Goal: Task Accomplishment & Management: Manage account settings

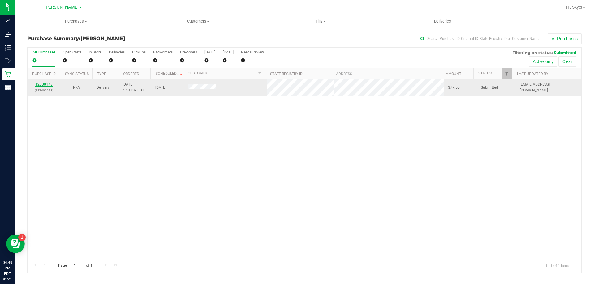
click at [45, 86] on link "12000173" at bounding box center [43, 84] width 17 height 4
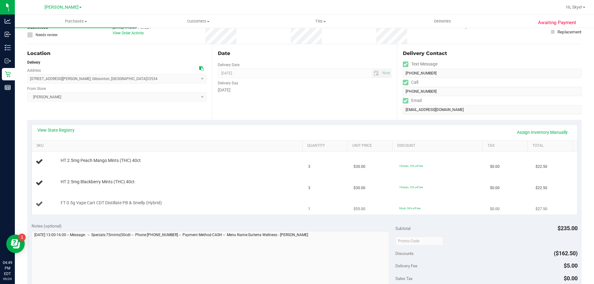
scroll to position [49, 0]
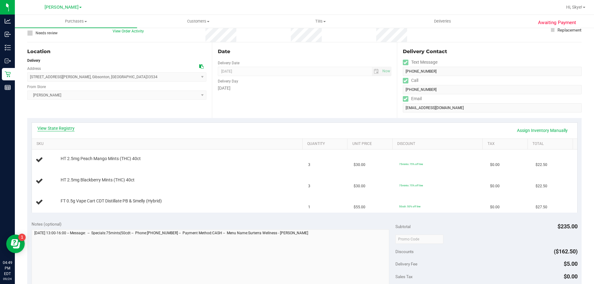
click at [73, 128] on link "View State Registry" at bounding box center [55, 128] width 37 height 6
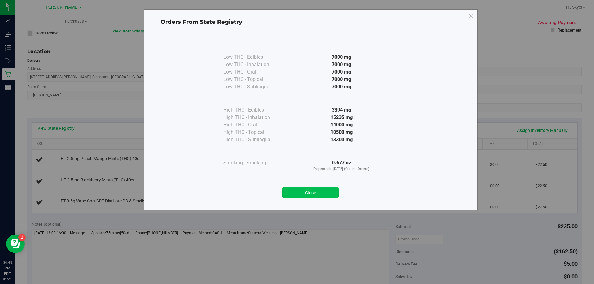
click at [332, 192] on button "Close" at bounding box center [311, 192] width 56 height 11
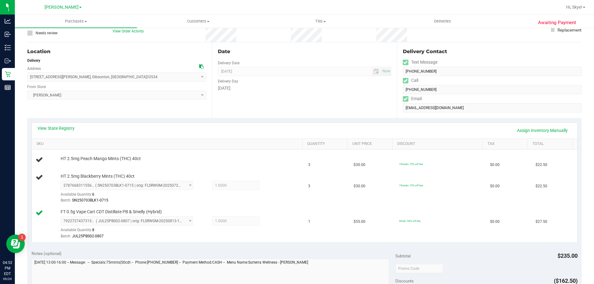
scroll to position [0, 0]
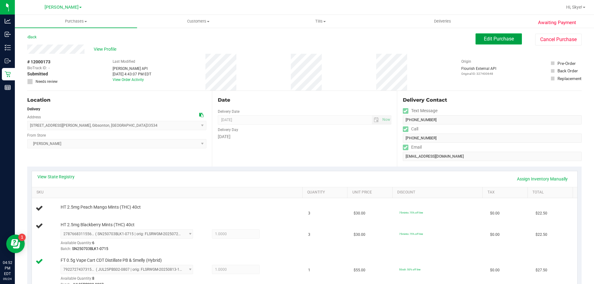
click at [500, 39] on span "Edit Purchase" at bounding box center [499, 39] width 30 height 6
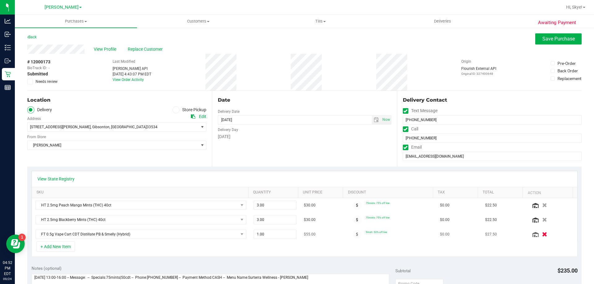
click at [542, 233] on icon "button" at bounding box center [544, 234] width 5 height 5
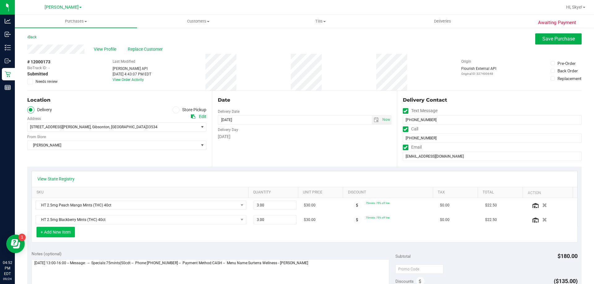
click at [71, 231] on button "+ Add New Item" at bounding box center [56, 232] width 38 height 11
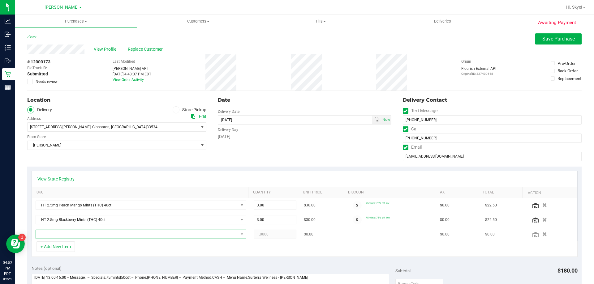
click at [68, 235] on span "NO DATA FOUND" at bounding box center [137, 234] width 202 height 9
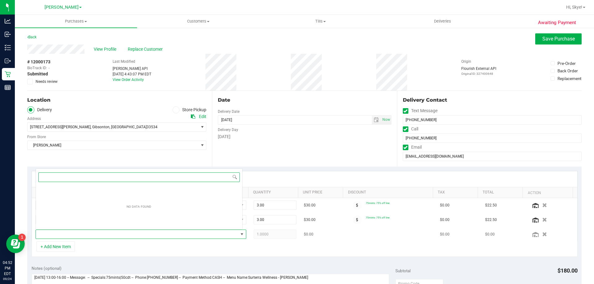
scroll to position [9, 205]
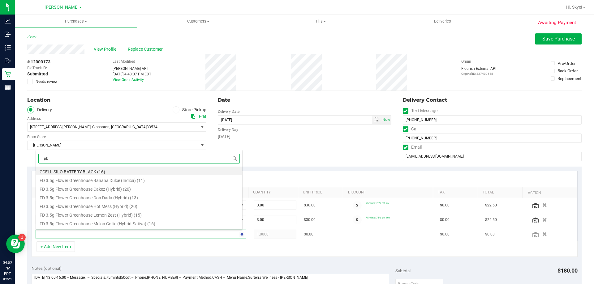
type input "pbs"
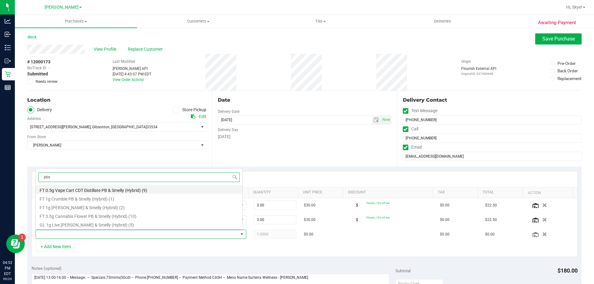
click at [98, 188] on li "FT 0.5g Vape Cart CDT Distillate PB & Smelly (Hybrid) (9)" at bounding box center [139, 189] width 206 height 9
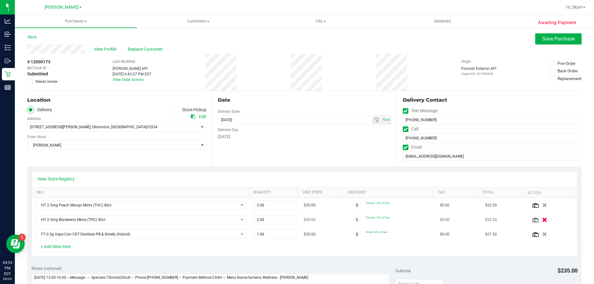
click at [542, 218] on icon "button" at bounding box center [544, 220] width 5 height 5
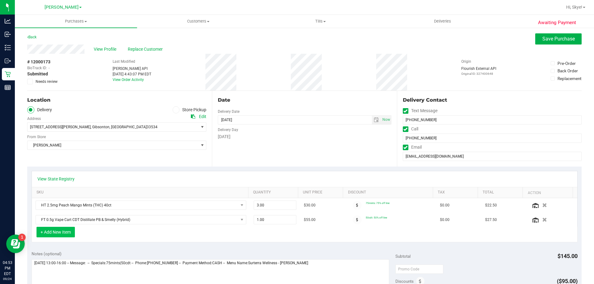
click at [56, 232] on button "+ Add New Item" at bounding box center [56, 232] width 38 height 11
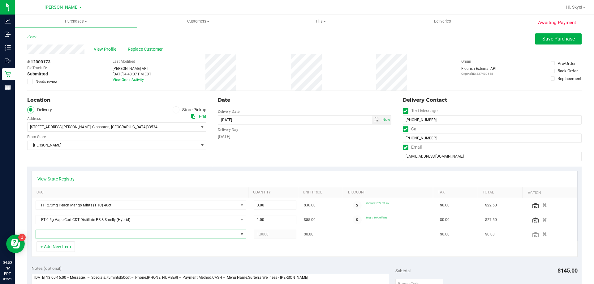
click at [85, 238] on span "NO DATA FOUND" at bounding box center [137, 234] width 202 height 9
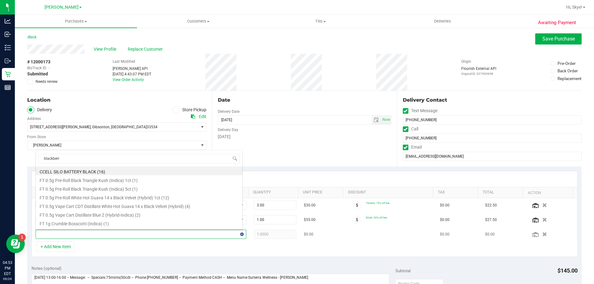
type input "blackberry"
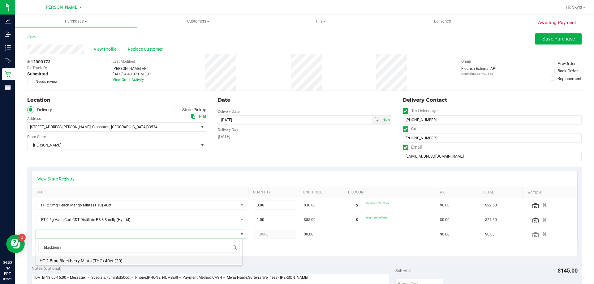
click at [93, 262] on li "HT 2.5mg Blackberry Mints (THC) 40ct (20)" at bounding box center [139, 260] width 206 height 9
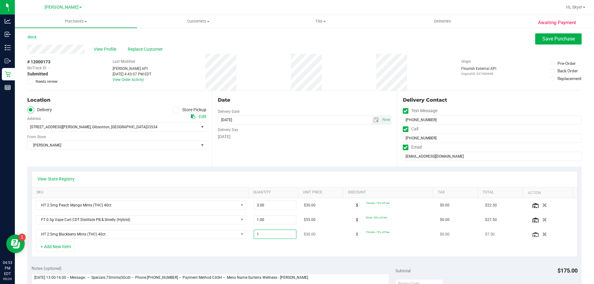
click at [264, 234] on span "1.00 1" at bounding box center [275, 234] width 43 height 9
type input "3"
type input "3.00"
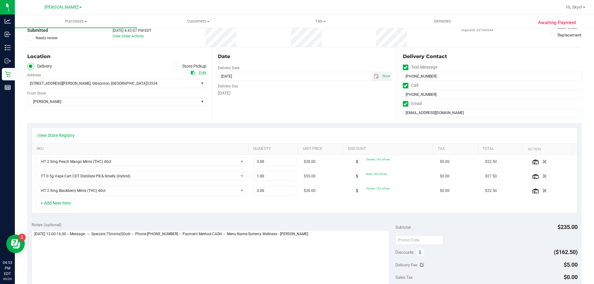
scroll to position [118, 0]
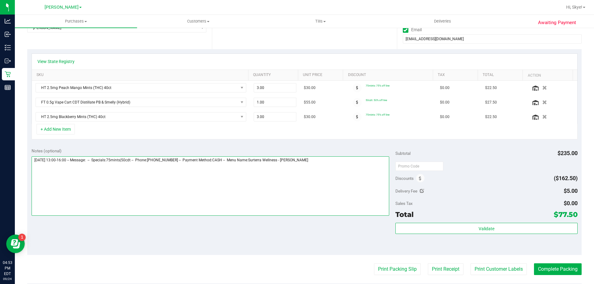
click at [333, 172] on textarea at bounding box center [211, 186] width 358 height 59
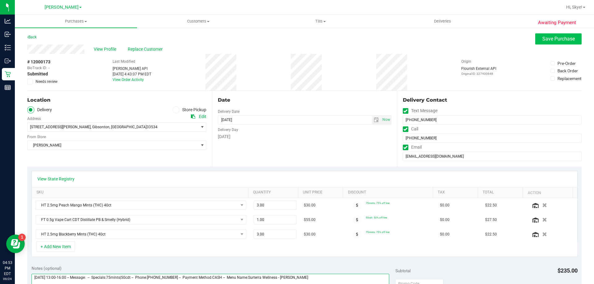
type textarea "Thursday 09/25/2025 13:00-16:00 -- Message: -- Specials:75mints|50cdt -- Phone:…"
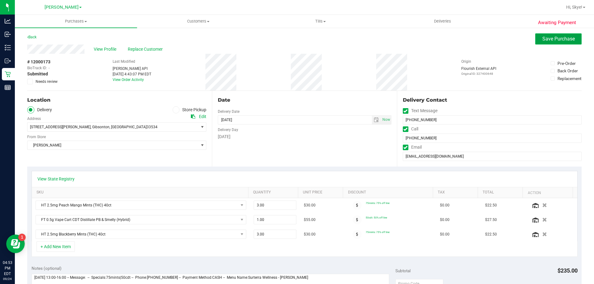
click at [556, 41] on span "Save Purchase" at bounding box center [559, 39] width 33 height 6
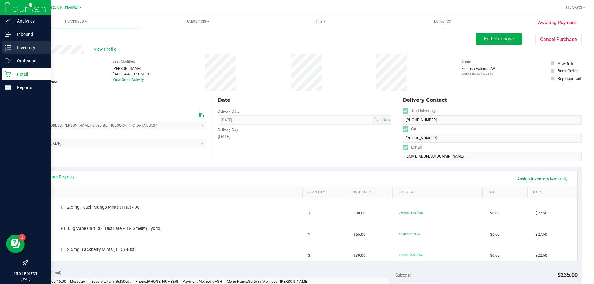
click at [9, 48] on line at bounding box center [8, 48] width 3 height 0
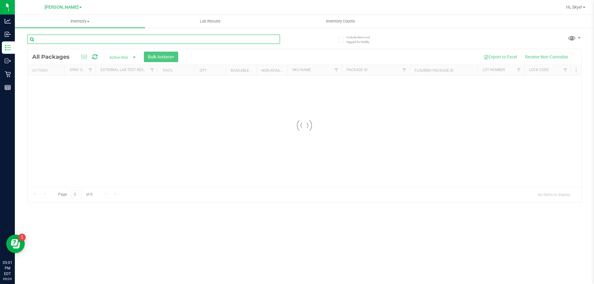
click at [256, 39] on input "text" at bounding box center [153, 39] width 253 height 9
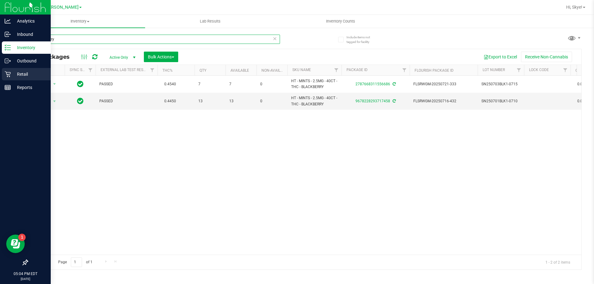
type input "blackberry"
click at [24, 77] on p "Retail" at bounding box center [29, 74] width 37 height 7
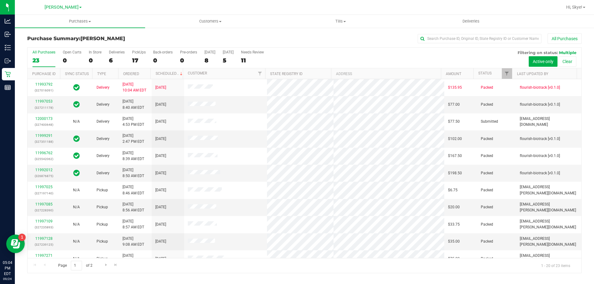
click at [112, 59] on div "6" at bounding box center [117, 60] width 16 height 7
click at [0, 0] on input "Deliveries 6" at bounding box center [0, 0] width 0 height 0
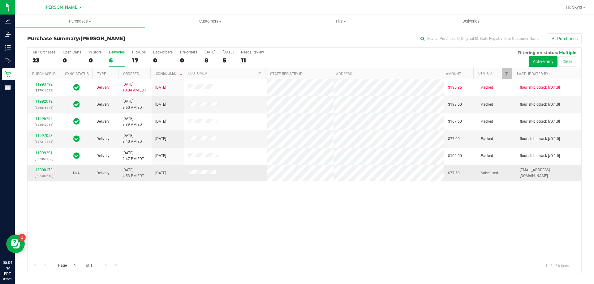
click at [50, 169] on link "12000173" at bounding box center [43, 170] width 17 height 4
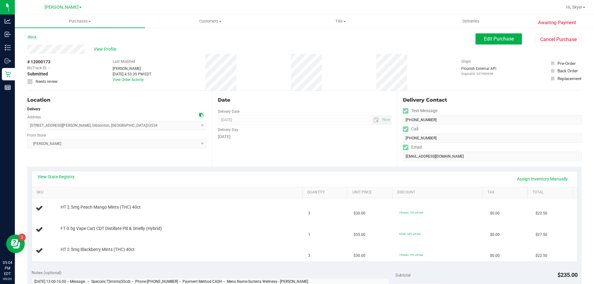
click at [96, 46] on div "View Profile" at bounding box center [251, 49] width 449 height 9
click at [98, 50] on span "View Profile" at bounding box center [106, 49] width 25 height 7
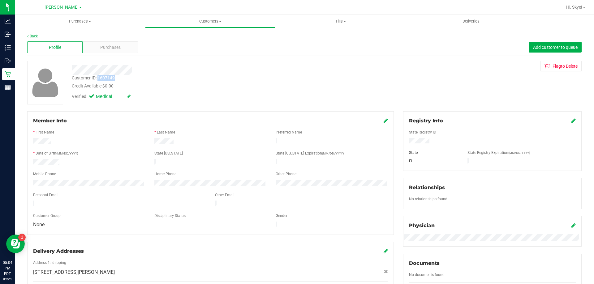
drag, startPoint x: 116, startPoint y: 78, endPoint x: 99, endPoint y: 78, distance: 17.0
click at [99, 78] on div "Customer ID: 1607149 Credit Available: $0.00" at bounding box center [208, 82] width 282 height 15
copy div "1607149"
click at [191, 90] on div "Verified: Medical" at bounding box center [208, 96] width 282 height 14
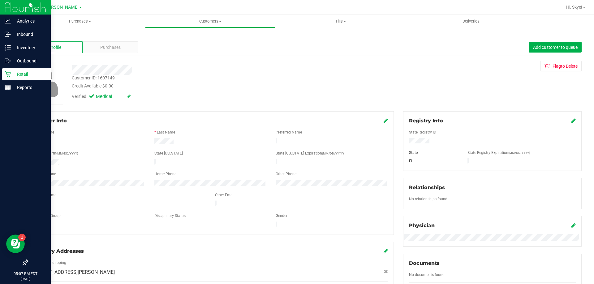
click at [10, 70] on div "Retail" at bounding box center [26, 74] width 49 height 12
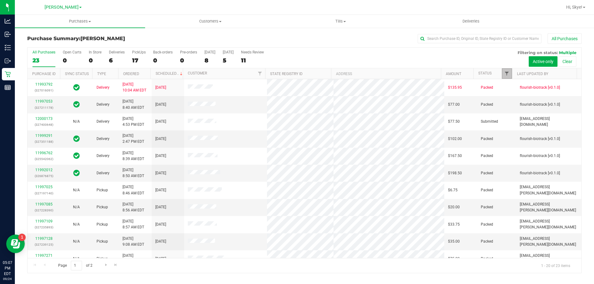
click at [509, 76] on span "Filter" at bounding box center [507, 73] width 5 height 5
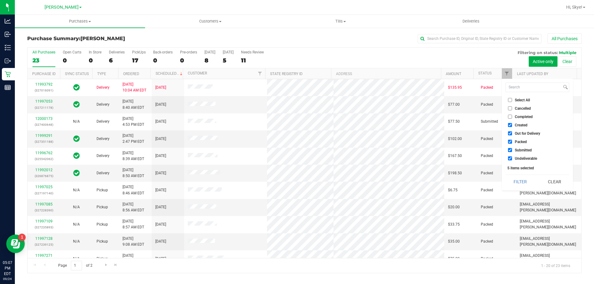
click at [518, 158] on span "Undeliverable" at bounding box center [526, 159] width 22 height 4
click at [512, 158] on input "Undeliverable" at bounding box center [510, 159] width 4 height 4
checkbox input "false"
click at [519, 142] on span "Packed" at bounding box center [521, 142] width 12 height 4
click at [512, 142] on input "Packed" at bounding box center [510, 142] width 4 height 4
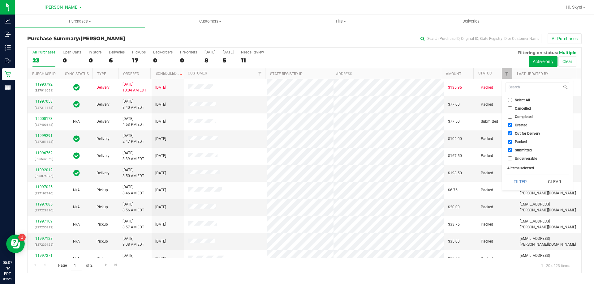
checkbox input "false"
click at [522, 133] on span "Out for Delivery" at bounding box center [527, 134] width 25 height 4
click at [512, 133] on input "Out for Delivery" at bounding box center [510, 134] width 4 height 4
checkbox input "false"
click at [522, 125] on span "Created" at bounding box center [521, 126] width 13 height 4
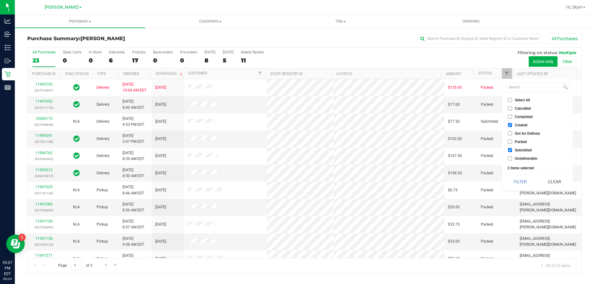
click at [512, 125] on input "Created" at bounding box center [510, 125] width 4 height 4
checkbox input "false"
click at [525, 180] on button "Filter" at bounding box center [521, 182] width 30 height 14
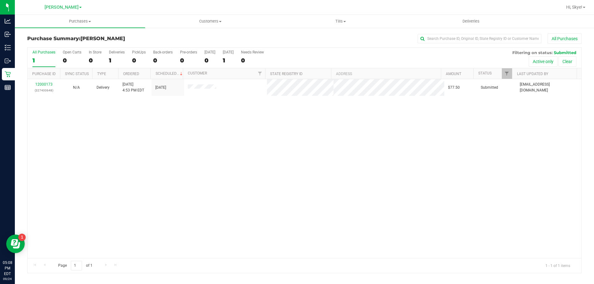
click at [220, 156] on div "12000173 (327400648) N/A Delivery 9/24/2025 4:53 PM EDT 9/25/2025 $77.50 Submit…" at bounding box center [305, 168] width 554 height 179
click at [508, 71] on span "Filter" at bounding box center [507, 73] width 5 height 5
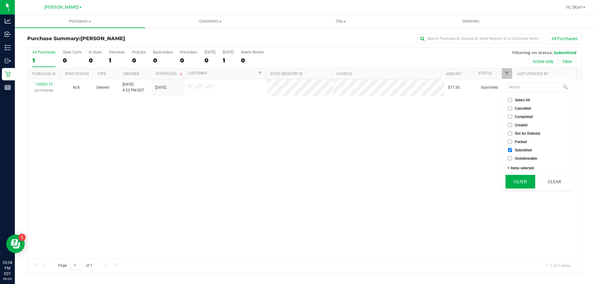
click at [525, 182] on button "Filter" at bounding box center [521, 182] width 30 height 14
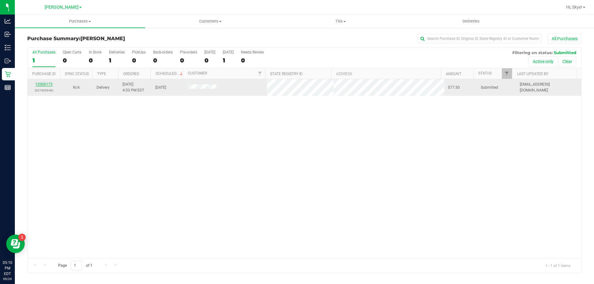
click at [45, 83] on link "12000173" at bounding box center [43, 84] width 17 height 4
click at [39, 84] on link "12000173" at bounding box center [43, 84] width 17 height 4
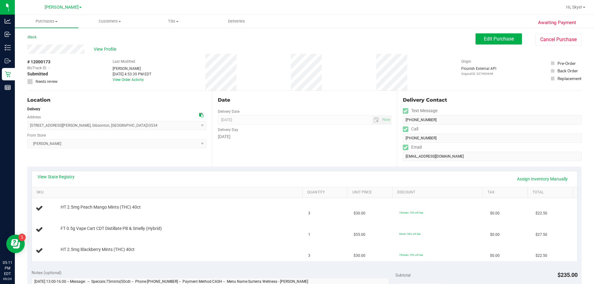
drag, startPoint x: 39, startPoint y: 84, endPoint x: 238, endPoint y: 176, distance: 220.1
click at [234, 179] on div "View State Registry Assign Inventory Manually" at bounding box center [304, 179] width 535 height 11
click at [296, 32] on div "Awaiting Payment Back Edit Purchase Cancel Purchase View Profile # 12000173 Bio…" at bounding box center [304, 280] width 579 height 506
click at [296, 42] on button "Edit Purchase" at bounding box center [499, 38] width 46 height 11
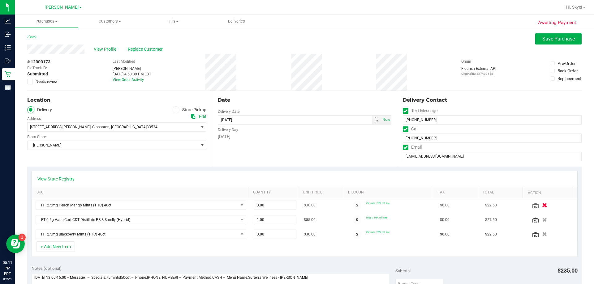
click at [296, 203] on icon "button" at bounding box center [544, 205] width 5 height 5
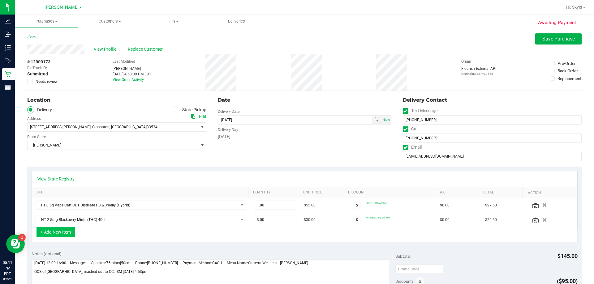
click at [65, 231] on button "+ Add New Item" at bounding box center [56, 232] width 38 height 11
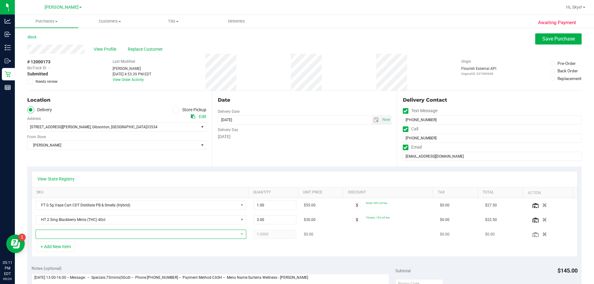
click at [74, 232] on span "NO DATA FOUND" at bounding box center [137, 234] width 202 height 9
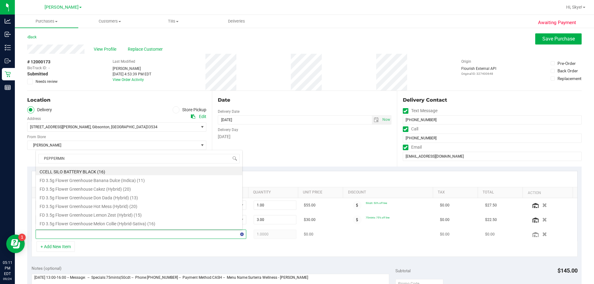
type input "PEPPERMINT"
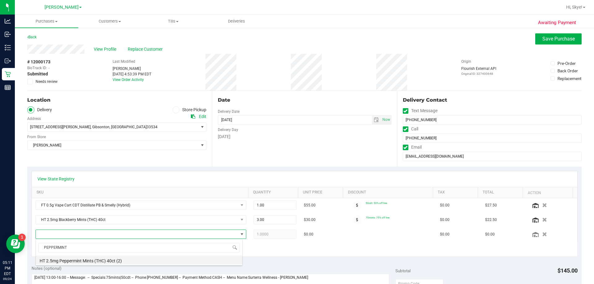
click at [65, 258] on li "HT 2.5mg Peppermint Mints (THC) 40ct (2)" at bounding box center [139, 260] width 206 height 9
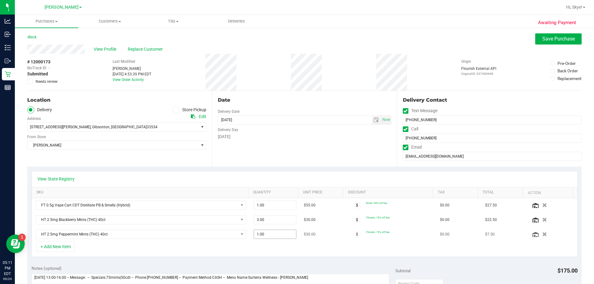
click at [265, 233] on span "1.00 1" at bounding box center [275, 234] width 43 height 9
type input "3"
type input "3.00"
click at [271, 252] on div "+ Add New Item" at bounding box center [305, 249] width 546 height 15
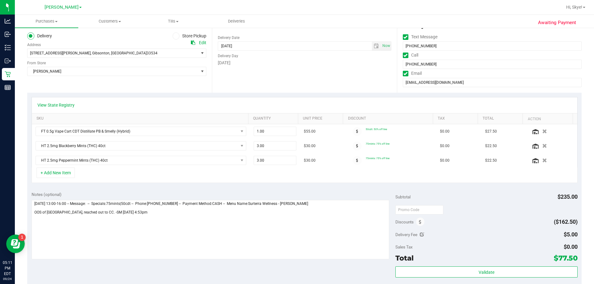
scroll to position [100, 0]
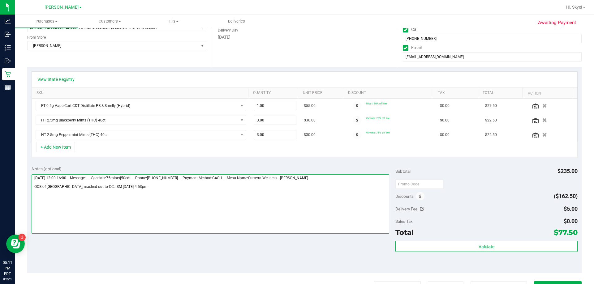
click at [160, 195] on textarea at bounding box center [211, 204] width 358 height 59
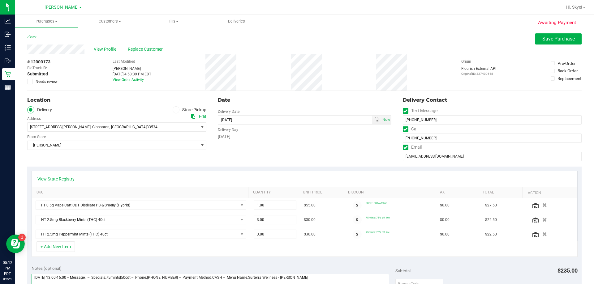
type textarea "Thursday 09/25/2025 13:00-16:00 -- Message: -- Specials:75mints|50cdt -- Phone:…"
click at [296, 54] on div "# 12000173 BioTrack ID: - Submitted Needs review Last Modified Skye Miller Sep …" at bounding box center [304, 72] width 555 height 37
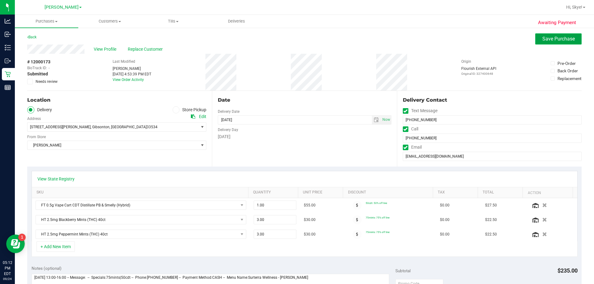
click at [296, 44] on button "Save Purchase" at bounding box center [559, 38] width 46 height 11
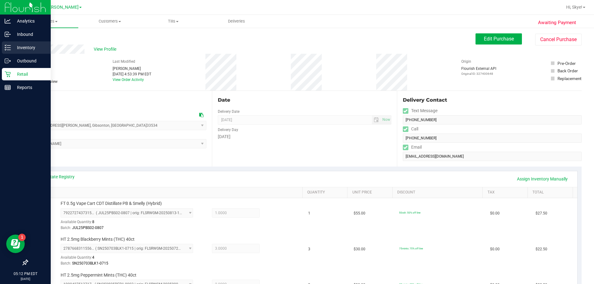
click at [15, 46] on p "Inventory" at bounding box center [29, 47] width 37 height 7
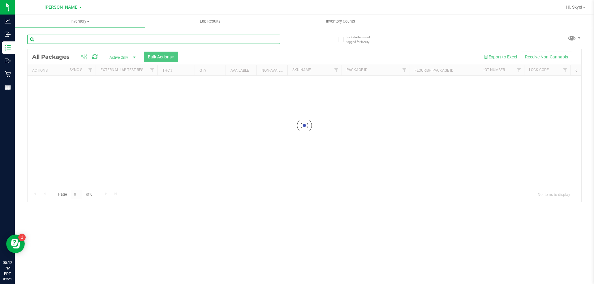
click at [130, 44] on input "text" at bounding box center [153, 39] width 253 height 9
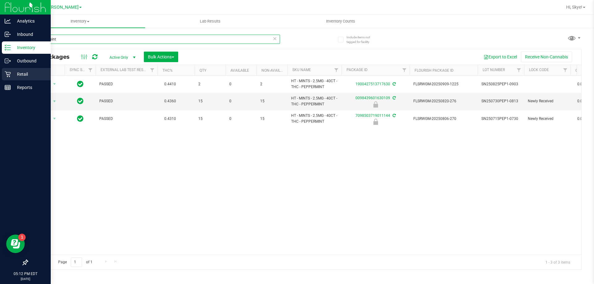
type input "peppermint"
click at [10, 75] on icon at bounding box center [8, 74] width 6 height 6
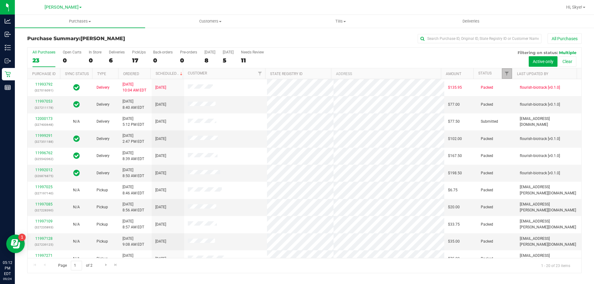
click at [296, 74] on link "Filter" at bounding box center [507, 73] width 10 height 11
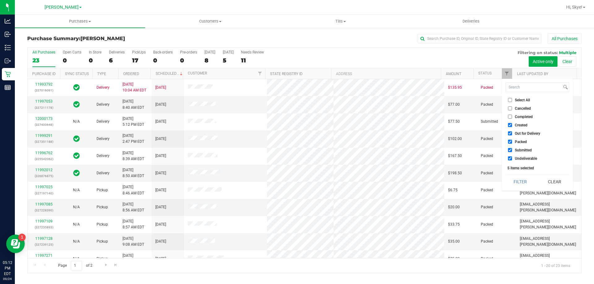
click at [296, 123] on label "Created" at bounding box center [518, 125] width 20 height 4
click at [296, 123] on input "Created" at bounding box center [510, 125] width 4 height 4
checkbox input "false"
click at [296, 132] on span "Out for Delivery" at bounding box center [527, 134] width 25 height 4
click at [296, 132] on input "Out for Delivery" at bounding box center [510, 134] width 4 height 4
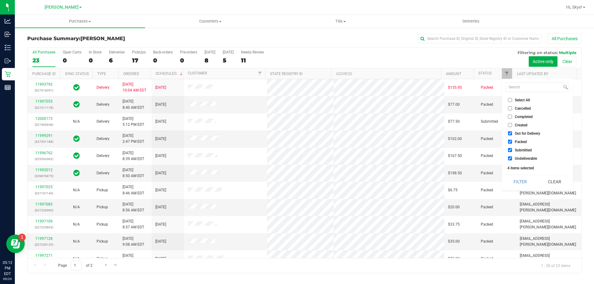
checkbox input "false"
click at [296, 139] on li "Packed" at bounding box center [538, 142] width 64 height 7
click at [296, 143] on span "Packed" at bounding box center [521, 142] width 12 height 4
click at [296, 143] on input "Packed" at bounding box center [510, 142] width 4 height 4
checkbox input "false"
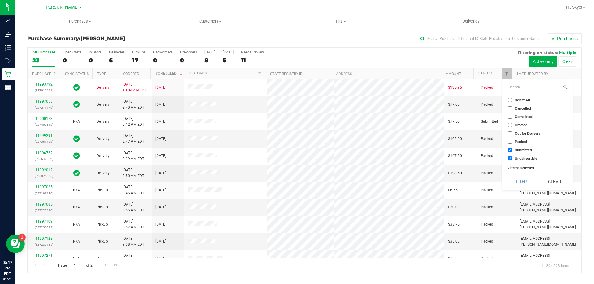
click at [296, 160] on span "Undeliverable" at bounding box center [526, 159] width 22 height 4
click at [296, 160] on input "Undeliverable" at bounding box center [510, 159] width 4 height 4
checkbox input "false"
click at [296, 185] on button "Filter" at bounding box center [521, 182] width 30 height 14
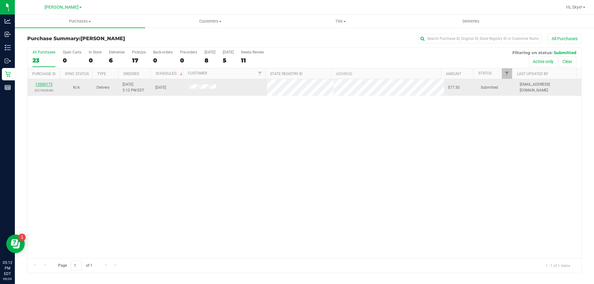
click at [44, 85] on link "12000173" at bounding box center [43, 84] width 17 height 4
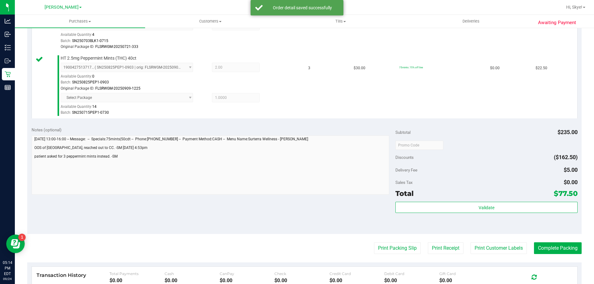
scroll to position [232, 0]
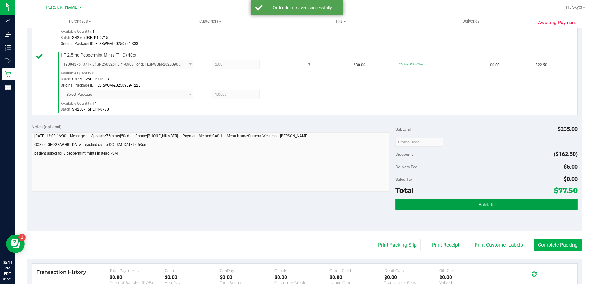
click at [296, 204] on button "Validate" at bounding box center [487, 204] width 182 height 11
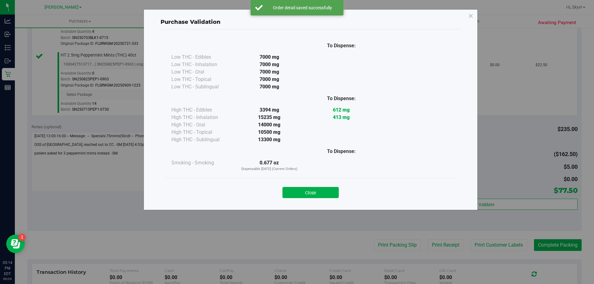
click at [296, 187] on div "Close" at bounding box center [311, 190] width 282 height 15
click at [296, 192] on button "Close" at bounding box center [311, 192] width 56 height 11
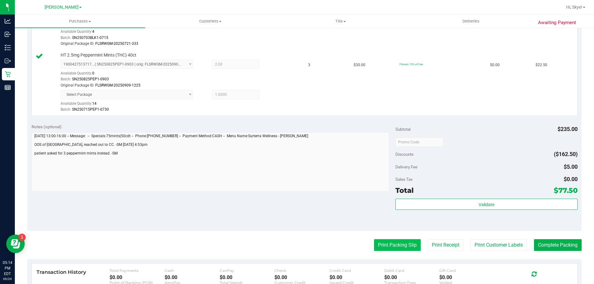
click at [296, 244] on button "Print Packing Slip" at bounding box center [397, 246] width 47 height 12
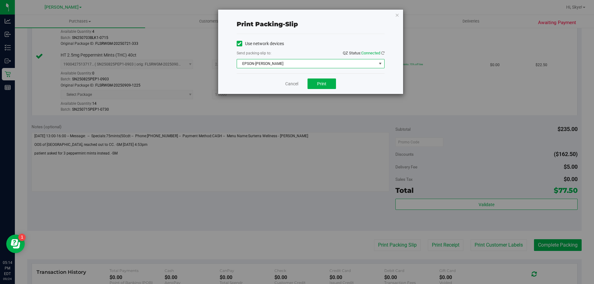
click at [277, 63] on span "EPSON-BECK" at bounding box center [307, 63] width 140 height 9
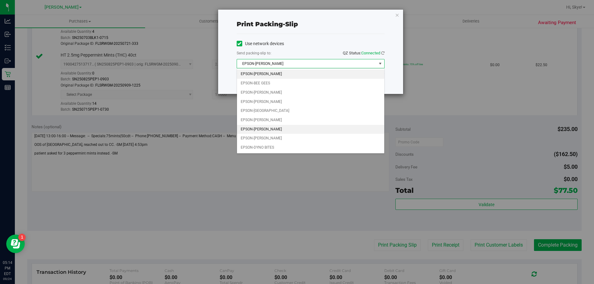
click at [278, 128] on li "EPSON-DAVID BOWIE" at bounding box center [310, 129] width 147 height 9
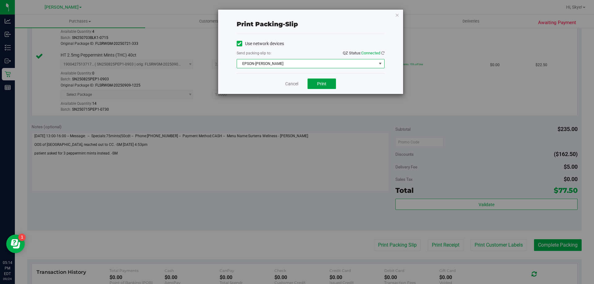
click at [296, 84] on span "Print" at bounding box center [321, 83] width 9 height 5
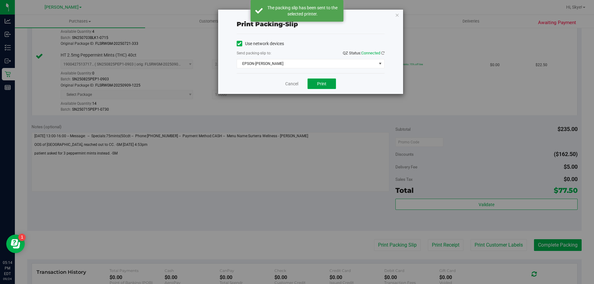
click at [296, 83] on span "Print" at bounding box center [321, 83] width 9 height 5
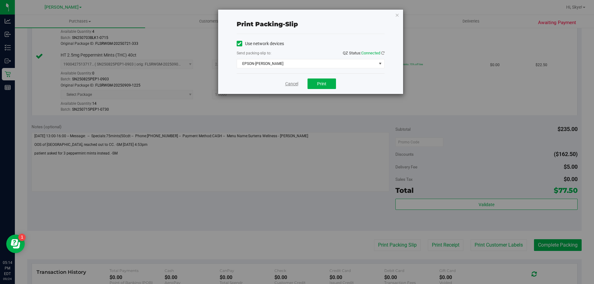
click at [291, 86] on link "Cancel" at bounding box center [291, 84] width 13 height 7
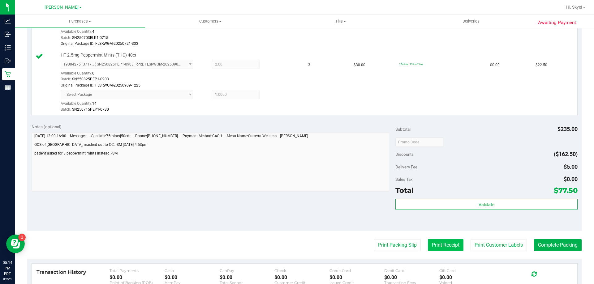
click at [296, 244] on button "Print Receipt" at bounding box center [446, 246] width 36 height 12
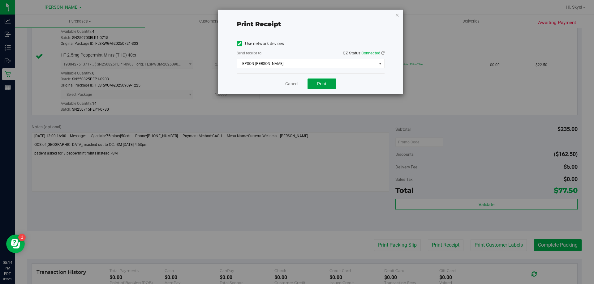
click at [296, 83] on span "Print" at bounding box center [321, 83] width 9 height 5
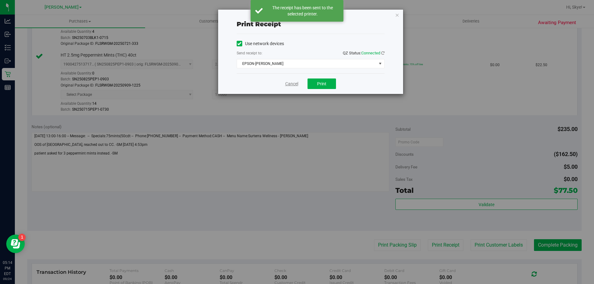
click at [294, 85] on link "Cancel" at bounding box center [291, 84] width 13 height 7
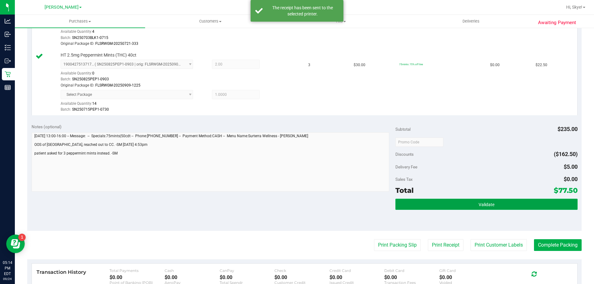
click at [296, 202] on button "Validate" at bounding box center [487, 204] width 182 height 11
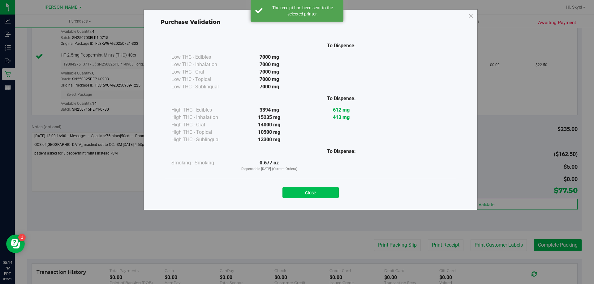
click at [296, 188] on button "Close" at bounding box center [311, 192] width 56 height 11
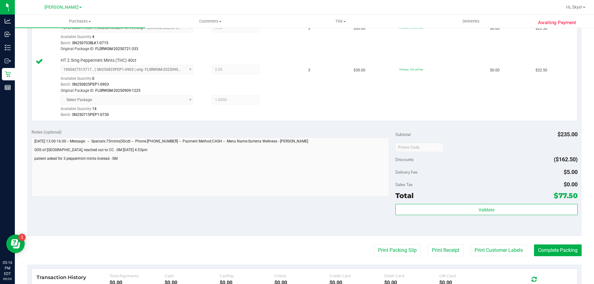
scroll to position [237, 0]
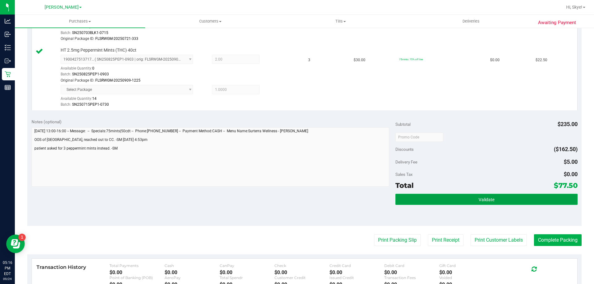
click at [296, 197] on span "Validate" at bounding box center [487, 199] width 16 height 5
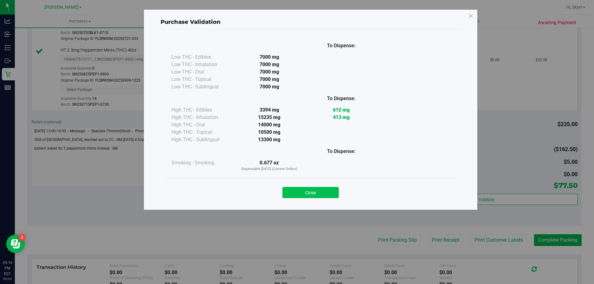
click at [296, 193] on button "Close" at bounding box center [311, 192] width 56 height 11
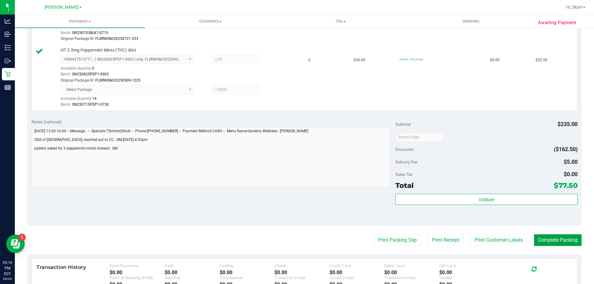
click at [296, 238] on button "Complete Packing" at bounding box center [558, 241] width 48 height 12
